Goal: Task Accomplishment & Management: Use online tool/utility

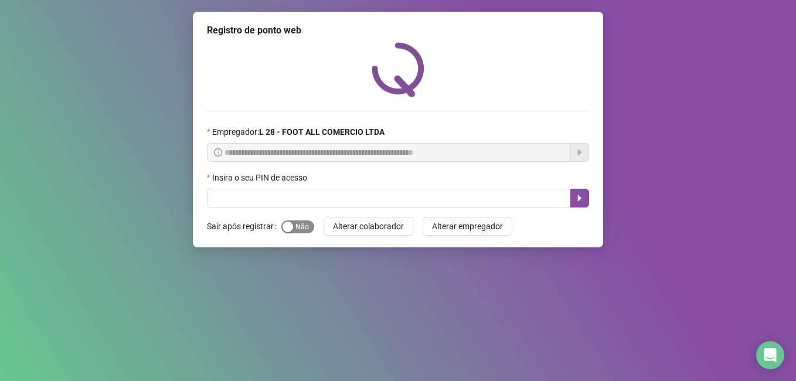
drag, startPoint x: 290, startPoint y: 228, endPoint x: 308, endPoint y: 228, distance: 18.2
click at [308, 228] on button "Sim Não" at bounding box center [297, 226] width 33 height 13
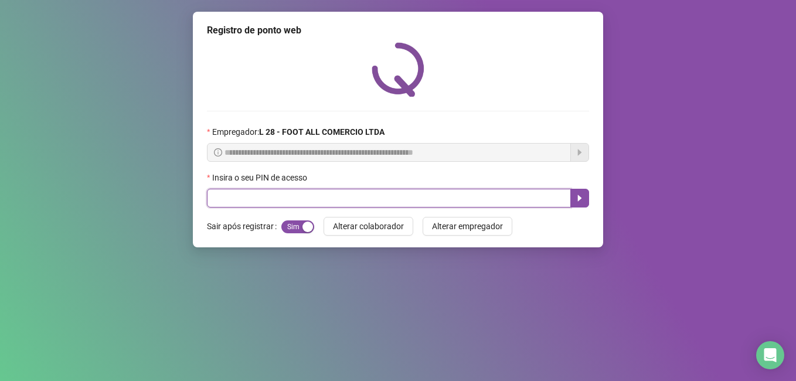
click at [268, 196] on input "text" at bounding box center [389, 198] width 364 height 19
type input "*****"
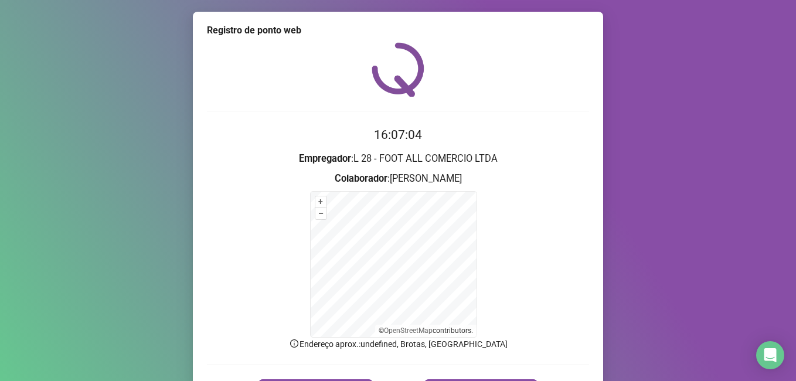
scroll to position [73, 0]
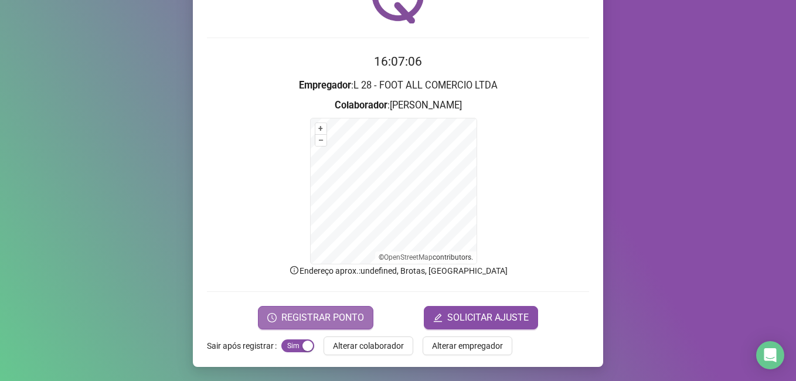
click at [283, 320] on span "REGISTRAR PONTO" at bounding box center [322, 317] width 83 height 14
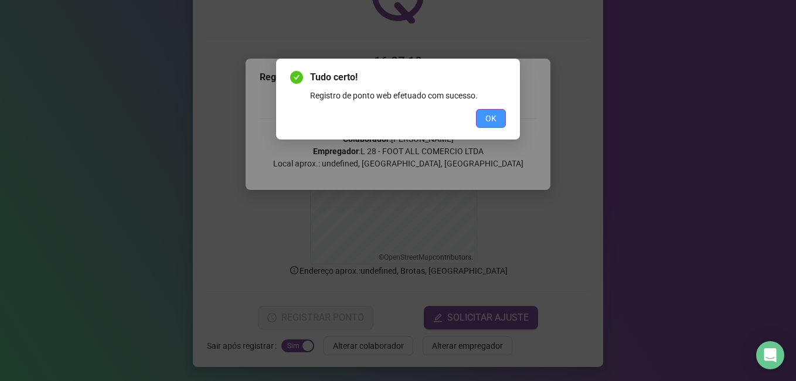
click at [496, 120] on span "OK" at bounding box center [490, 118] width 11 height 13
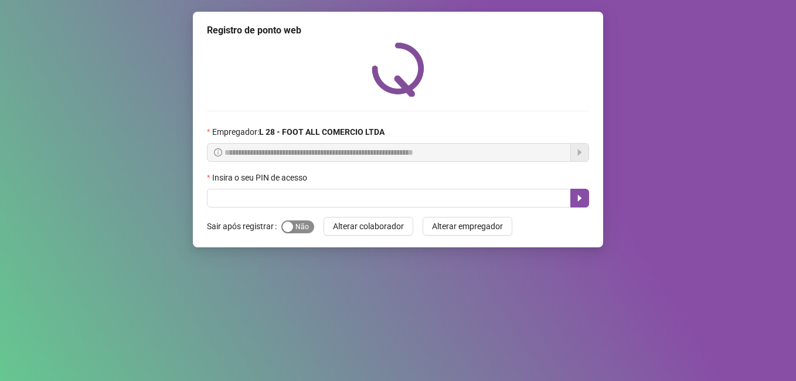
click at [307, 223] on span "Sim Não" at bounding box center [297, 226] width 33 height 13
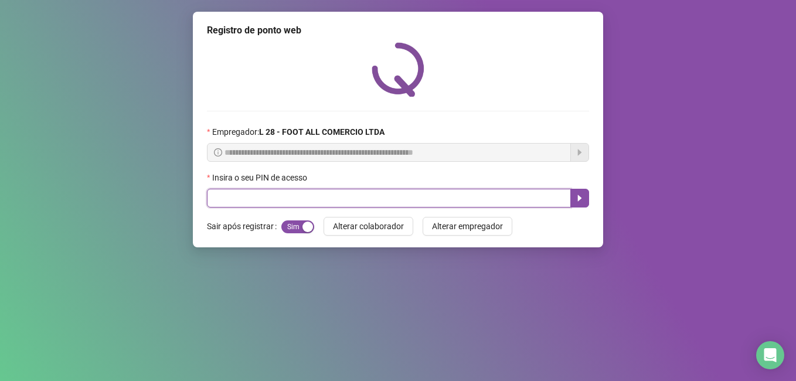
click at [301, 198] on input "text" at bounding box center [389, 198] width 364 height 19
type input "*****"
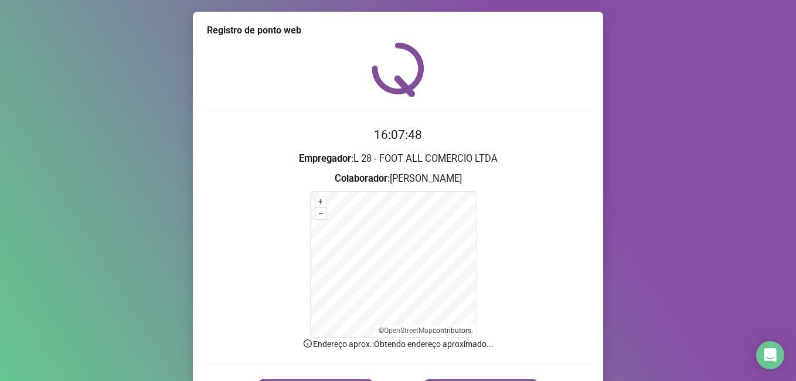
scroll to position [73, 0]
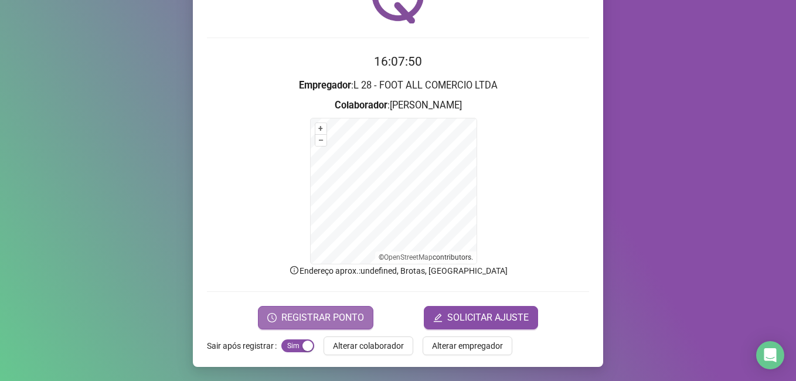
click at [318, 323] on span "REGISTRAR PONTO" at bounding box center [322, 317] width 83 height 14
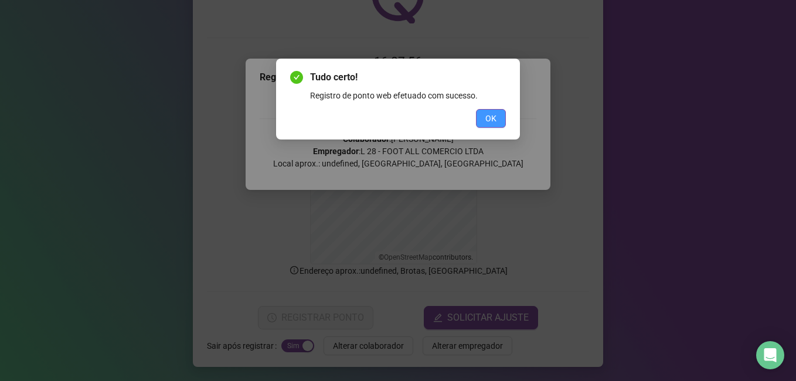
click at [496, 120] on span "OK" at bounding box center [490, 118] width 11 height 13
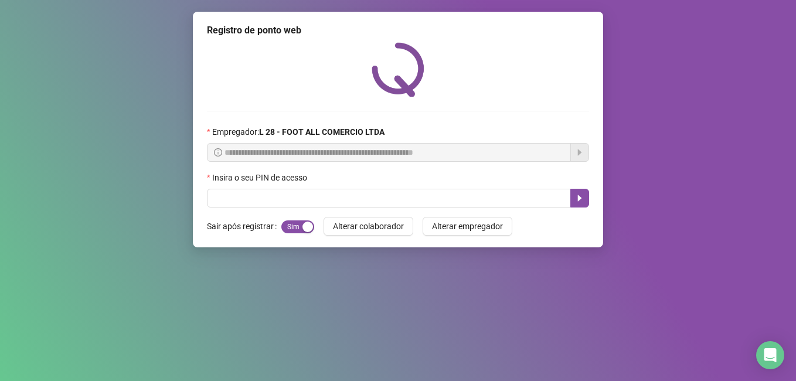
scroll to position [0, 0]
